Goal: Information Seeking & Learning: Learn about a topic

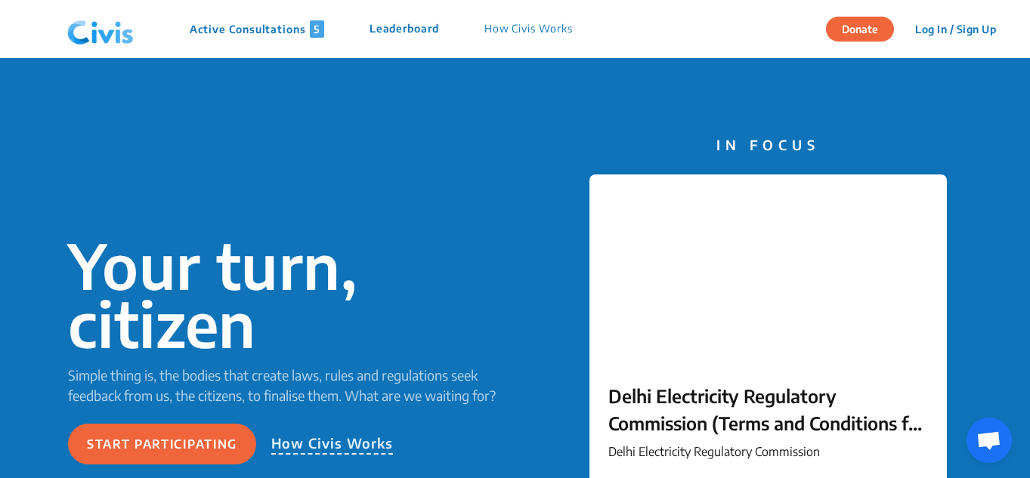
click at [692, 255] on div at bounding box center [767, 269] width 357 height 189
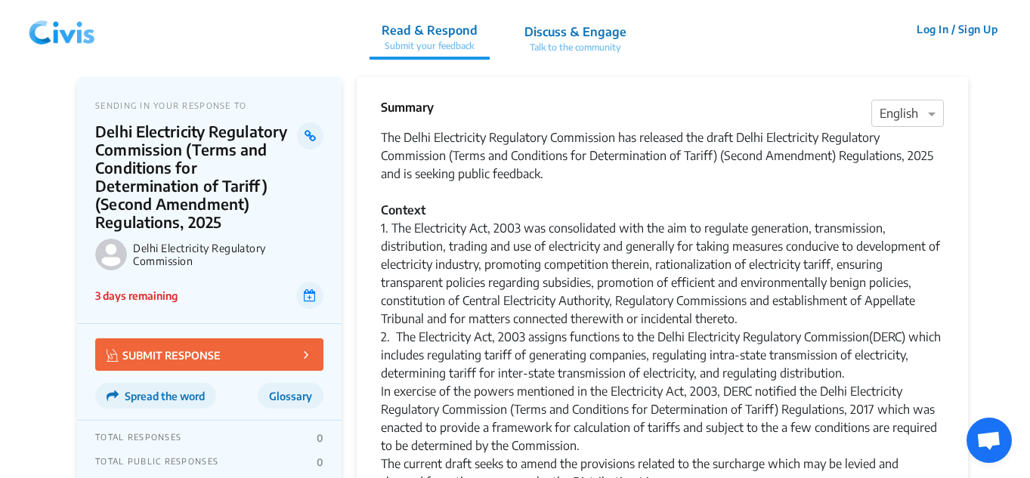
click at [55, 40] on img at bounding box center [62, 29] width 79 height 45
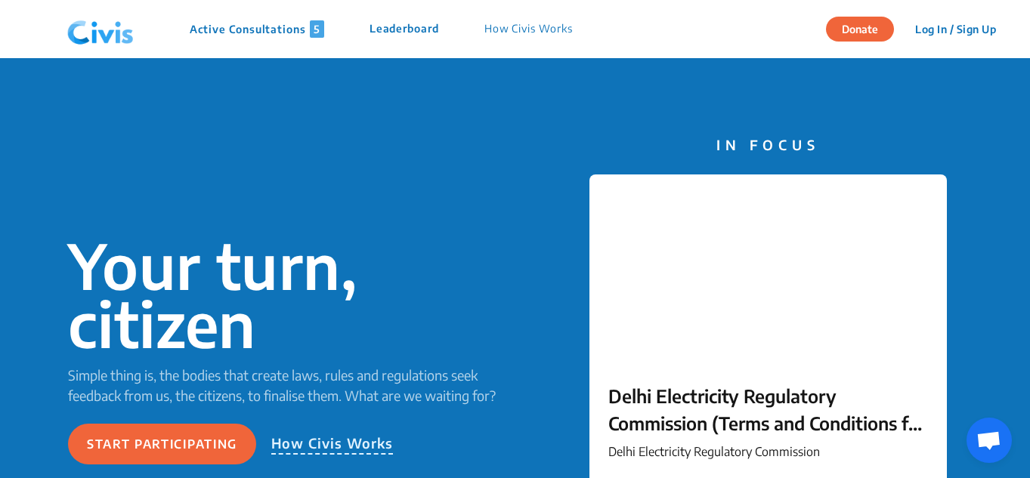
click at [253, 26] on p "Active Consultations 5" at bounding box center [257, 28] width 135 height 17
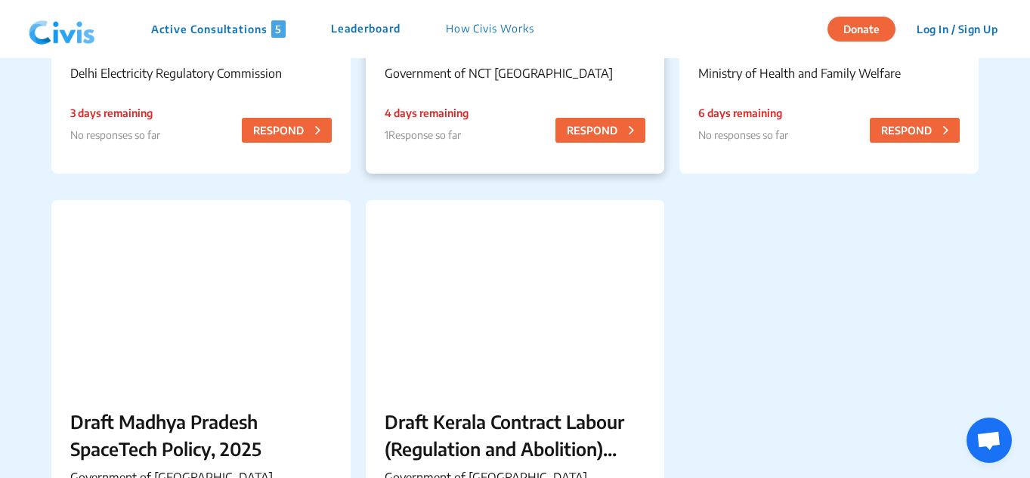
scroll to position [605, 0]
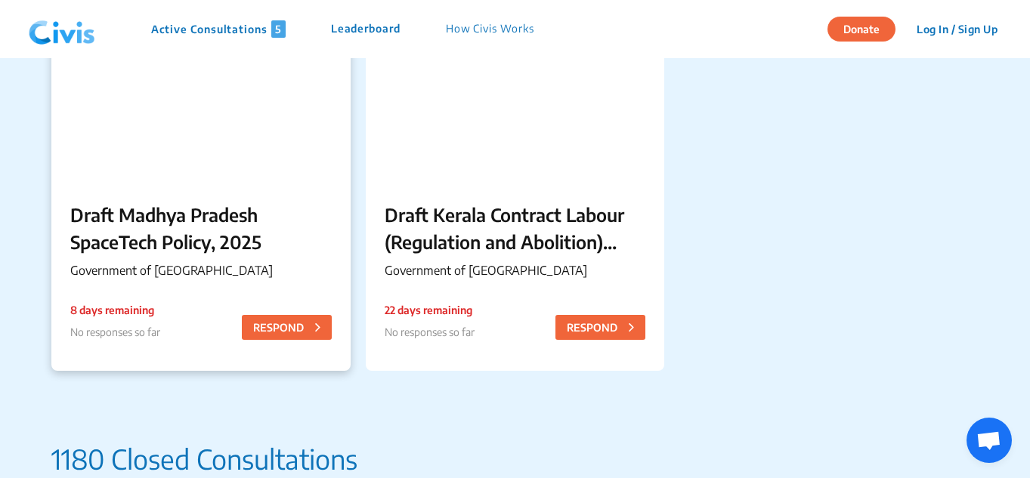
click at [119, 252] on p "Draft Madhya Pradesh SpaceTech Policy, 2025" at bounding box center [200, 228] width 261 height 54
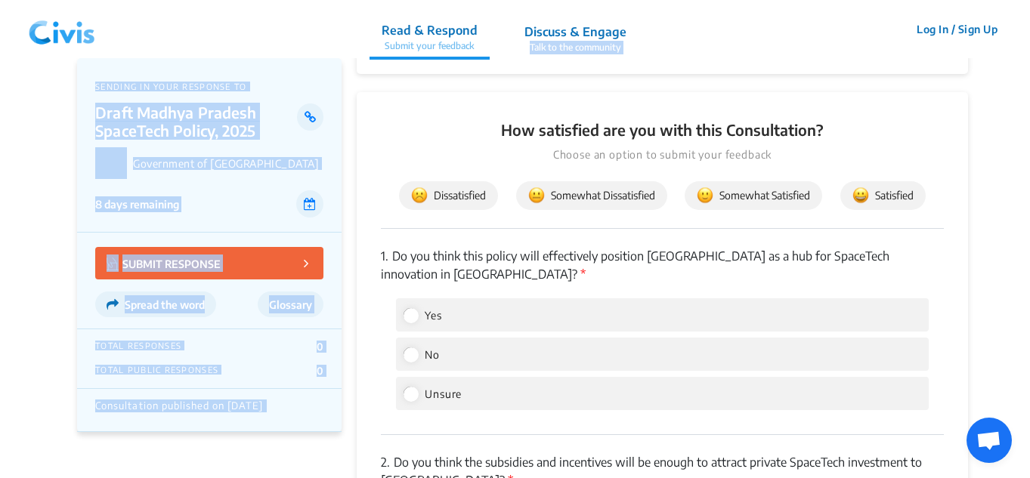
scroll to position [2001, 0]
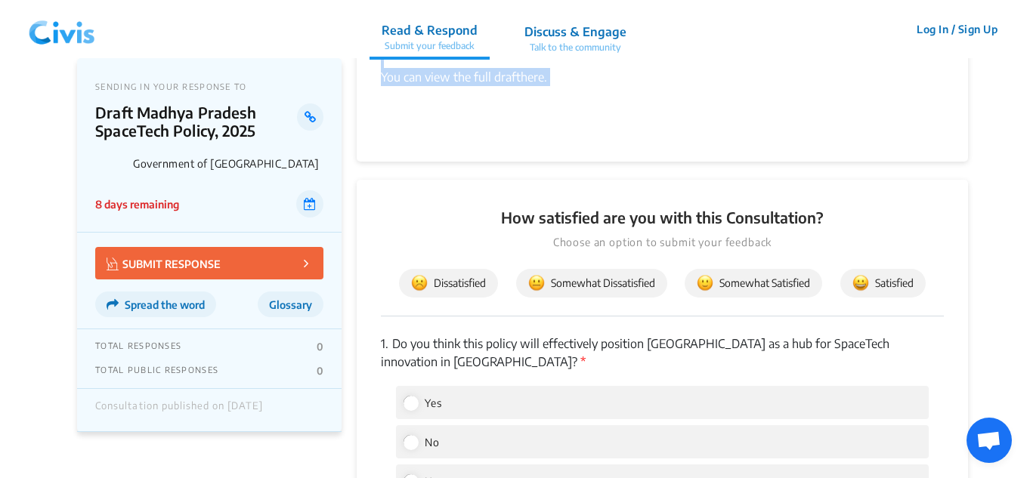
drag, startPoint x: 385, startPoint y: 138, endPoint x: 562, endPoint y: 101, distance: 181.4
copy div "Lor Ipsumdolor si Ametco Adipisc eli seddoeiu tem incid UtlabOree Dolore, 7433 …"
click at [88, 36] on img at bounding box center [62, 29] width 79 height 45
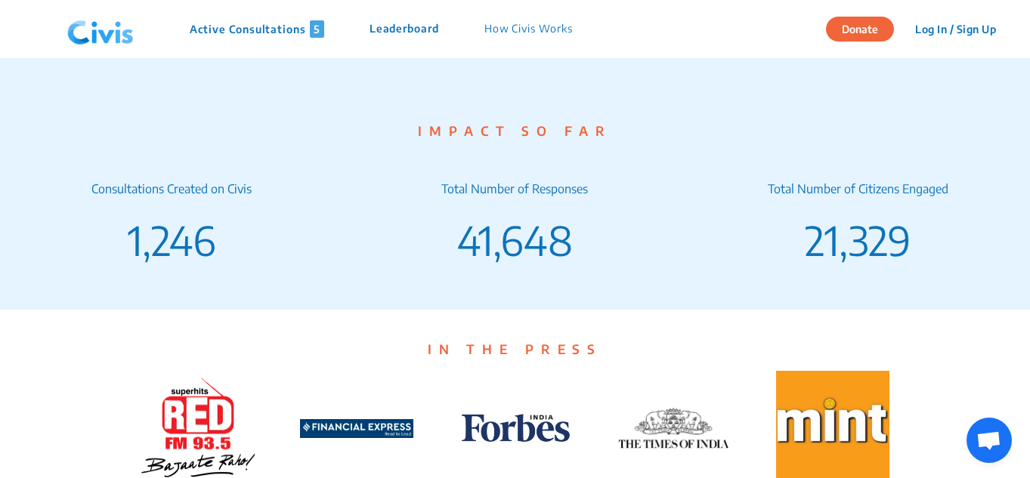
scroll to position [2608, 0]
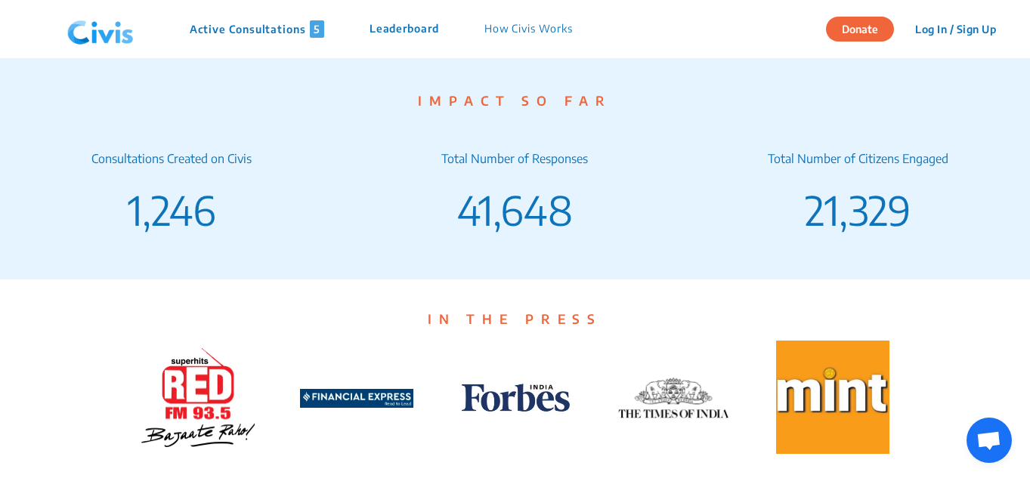
click at [248, 32] on p "Active Consultations 5" at bounding box center [257, 28] width 135 height 17
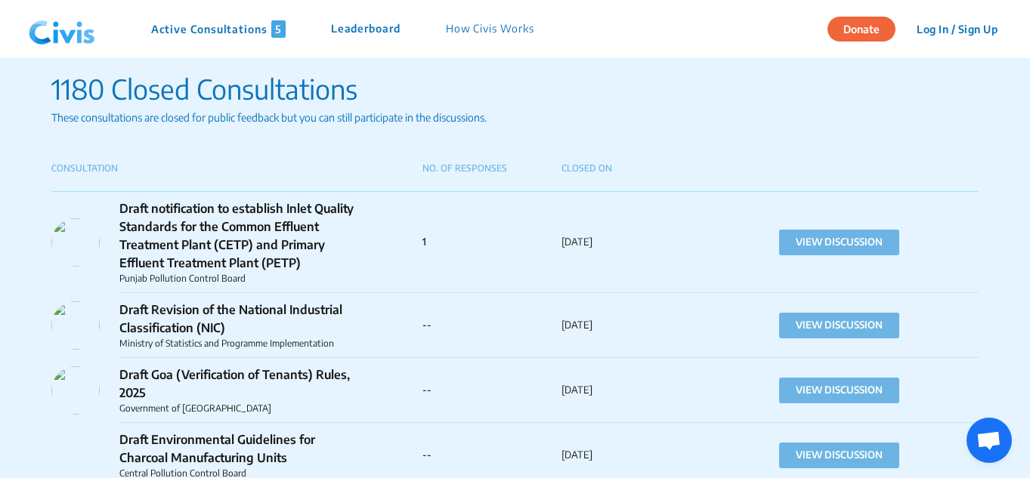
scroll to position [976, 0]
